Goal: Task Accomplishment & Management: Use online tool/utility

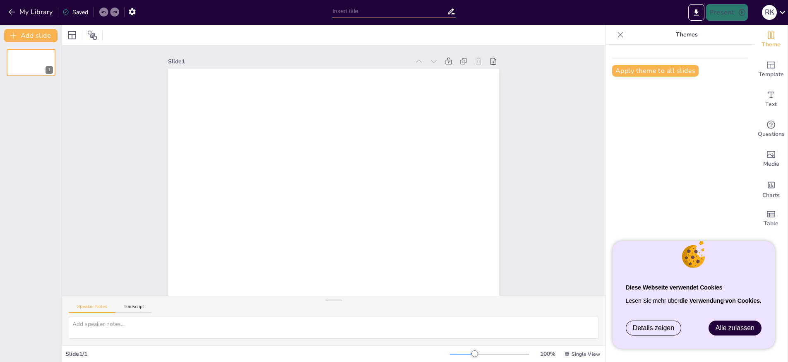
type input "New Sendsteps"
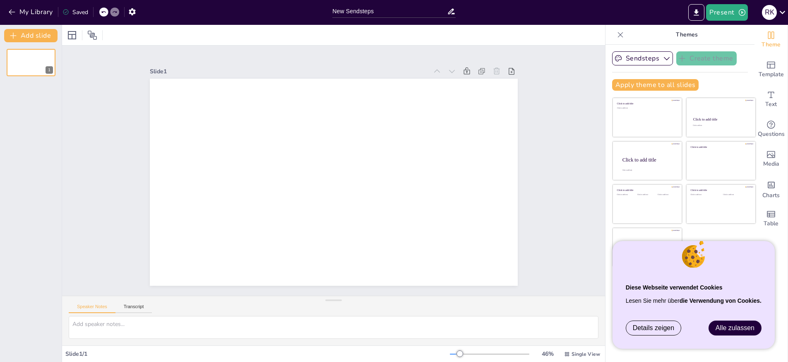
click at [738, 332] on link "Alle zulassen" at bounding box center [735, 328] width 52 height 14
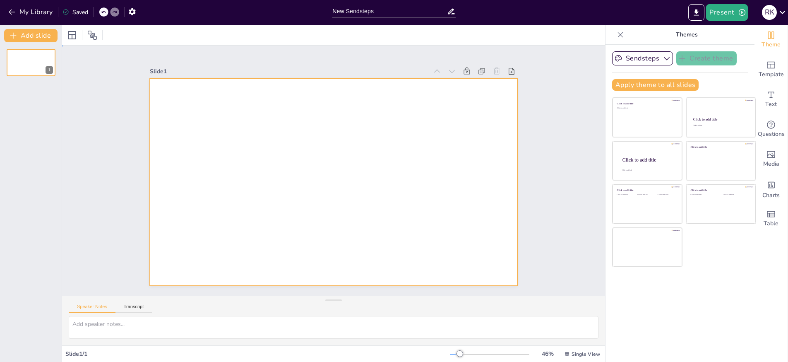
click at [191, 95] on div at bounding box center [334, 182] width 368 height 207
click at [171, 94] on div at bounding box center [334, 182] width 368 height 207
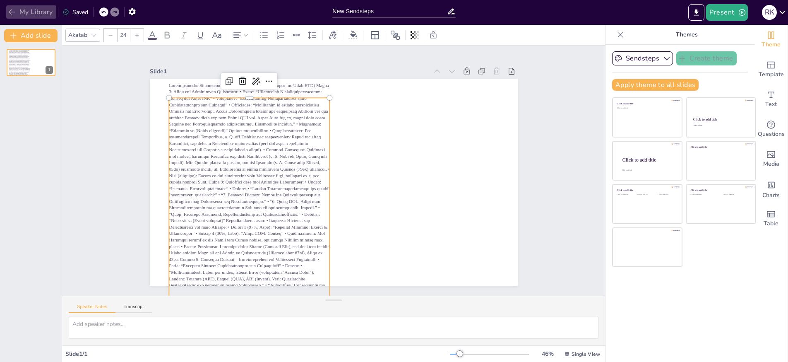
click at [14, 10] on icon "button" at bounding box center [12, 12] width 8 height 8
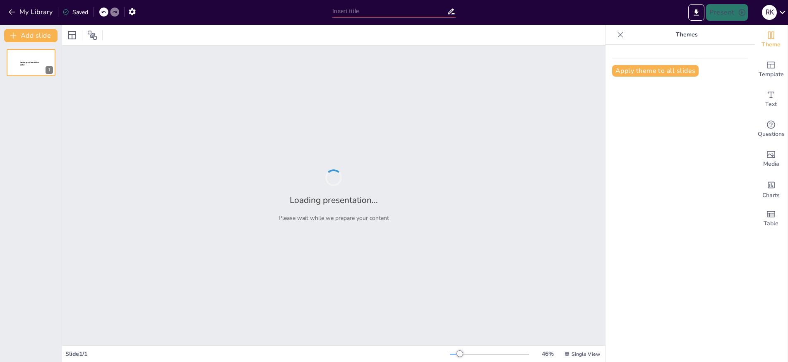
type input "Langfristige Vermögensstrategien: Krypto, Edelmetalle und Aktien im Fokus"
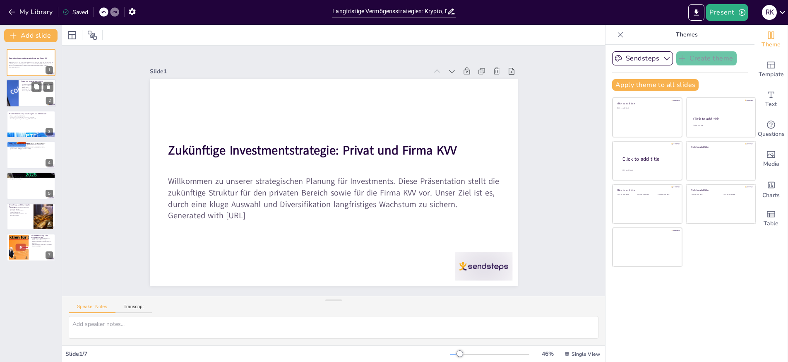
click at [38, 94] on div at bounding box center [31, 93] width 50 height 28
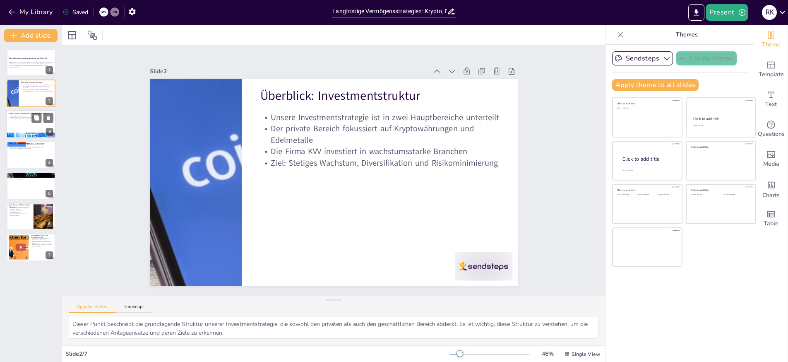
click at [24, 130] on div at bounding box center [31, 124] width 50 height 28
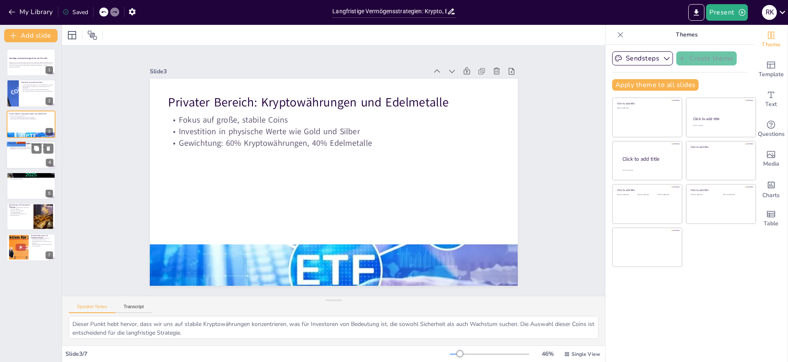
click at [24, 157] on div at bounding box center [31, 155] width 50 height 28
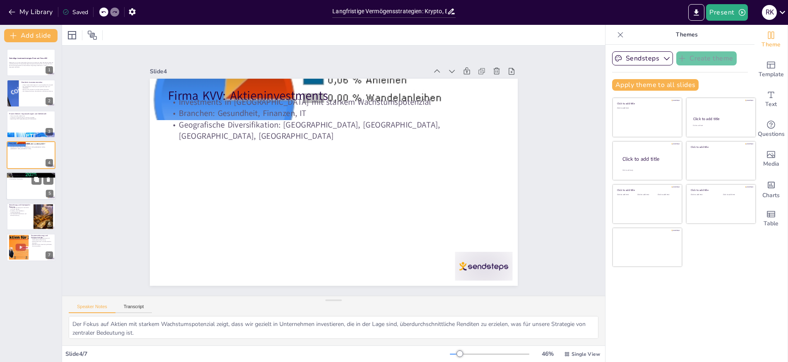
click at [31, 194] on div at bounding box center [31, 186] width 50 height 28
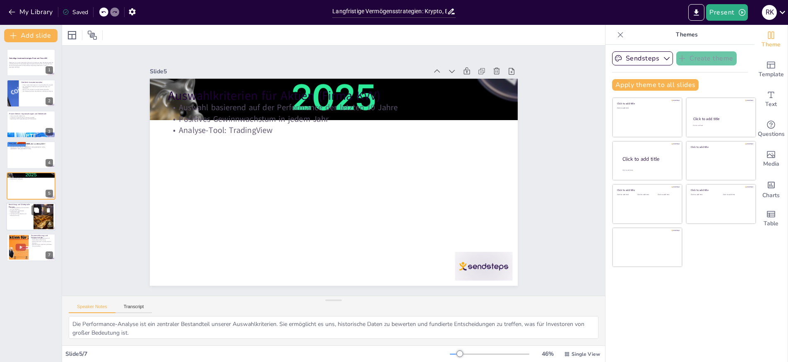
click at [22, 226] on div at bounding box center [31, 216] width 50 height 28
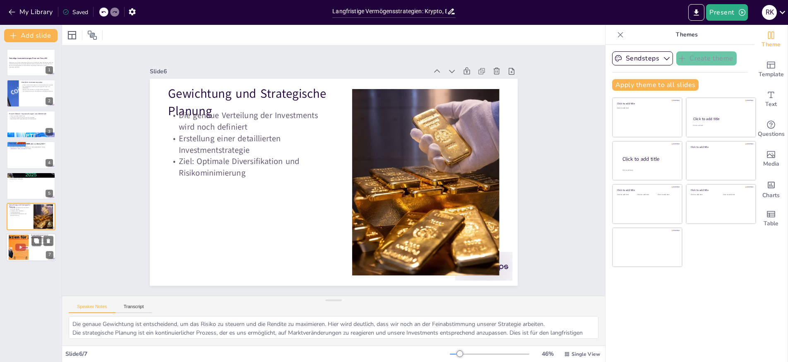
click at [14, 252] on div at bounding box center [18, 247] width 45 height 25
type textarea "Die Investition in Kryptowährungen und Edelmetalle dient als Absicherung gegen …"
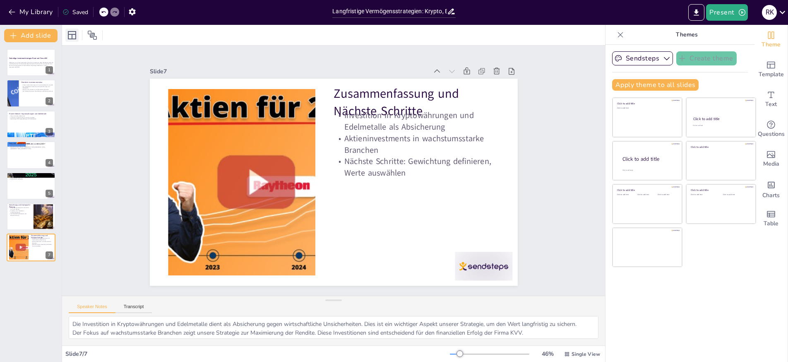
click at [76, 39] on icon at bounding box center [72, 35] width 8 height 8
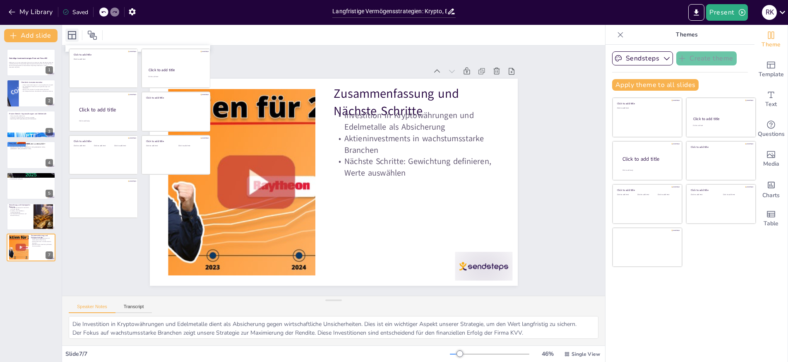
click at [76, 39] on icon at bounding box center [72, 35] width 8 height 8
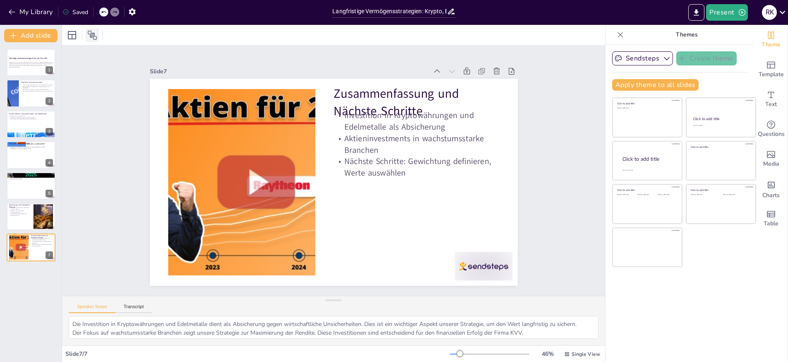
click at [91, 34] on icon at bounding box center [92, 35] width 9 height 9
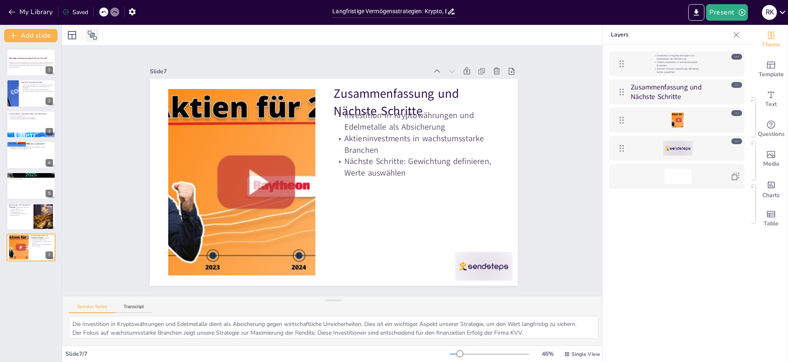
click at [92, 34] on icon at bounding box center [92, 35] width 9 height 9
click at [38, 12] on button "My Library" at bounding box center [31, 11] width 50 height 13
